Goal: Task Accomplishment & Management: Complete application form

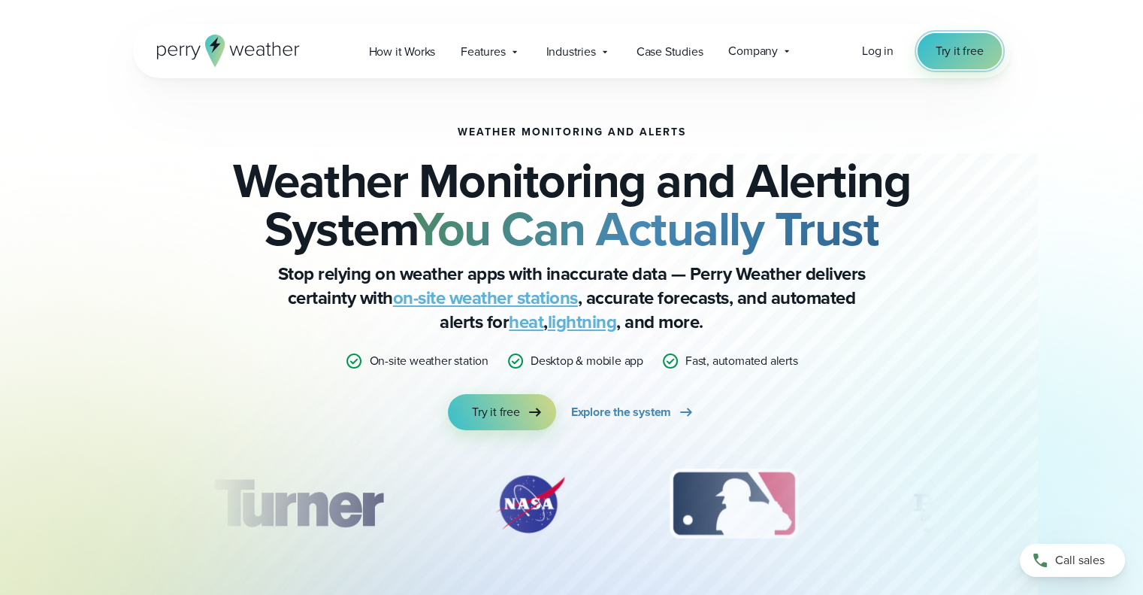
click at [946, 59] on span "Try it free" at bounding box center [960, 51] width 48 height 18
